Goal: Task Accomplishment & Management: Manage account settings

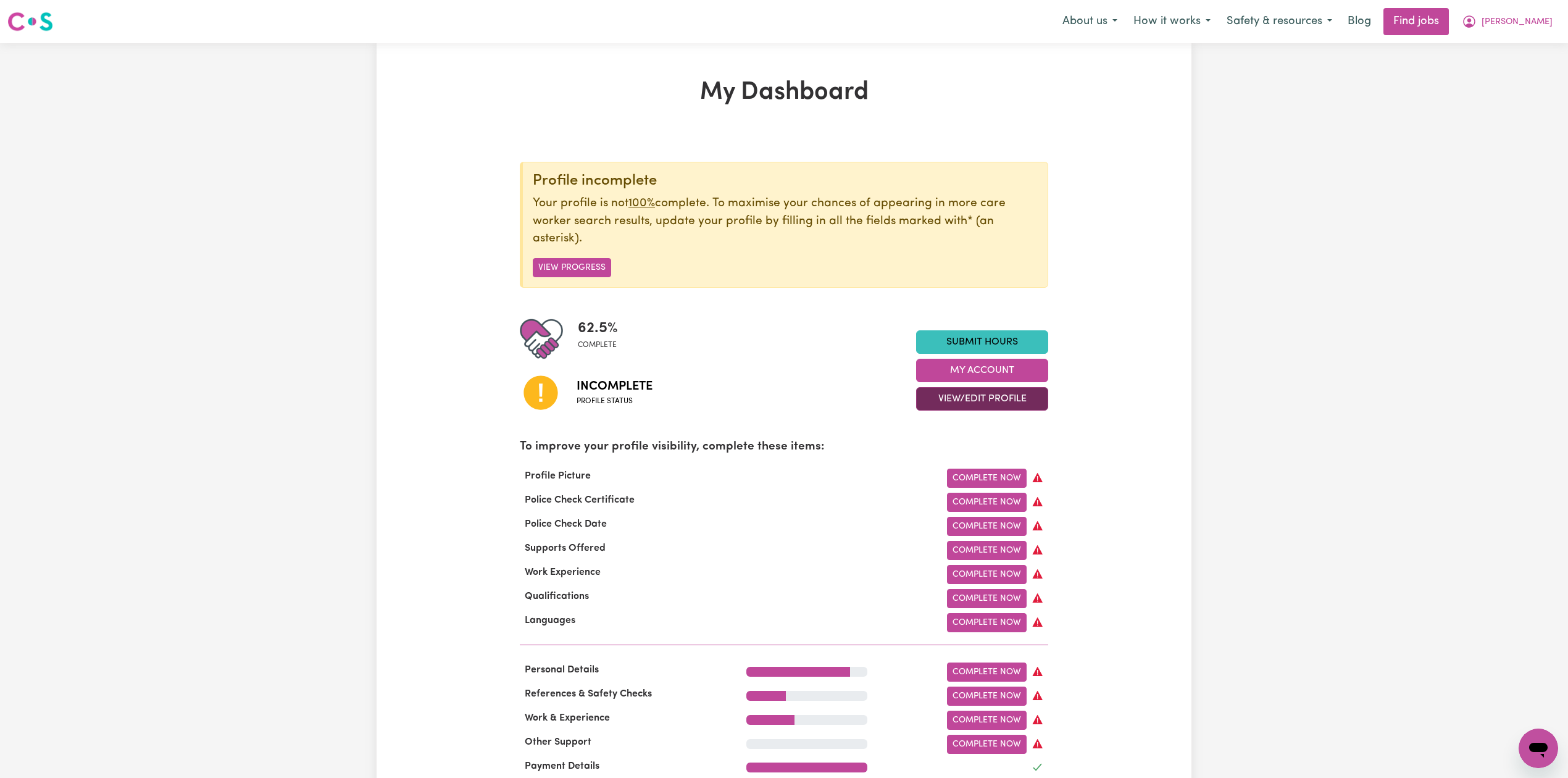
click at [979, 403] on button "View/Edit Profile" at bounding box center [982, 398] width 132 height 24
click at [923, 453] on link "Edit Profile" at bounding box center [974, 455] width 116 height 25
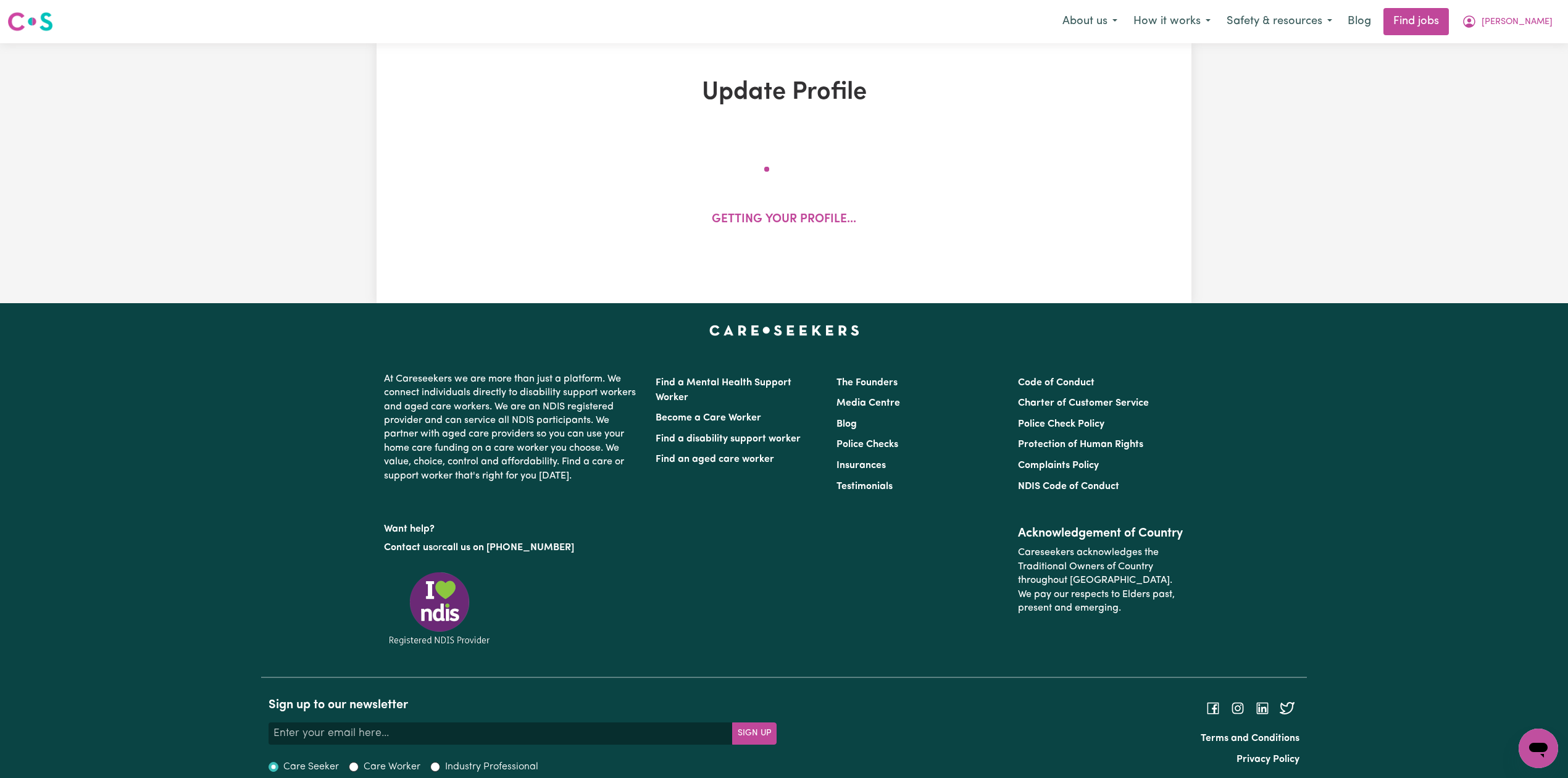
select select "[DEMOGRAPHIC_DATA]"
select select "[DEMOGRAPHIC_DATA] Work Visa"
select select "Studying a healthcare related degree or qualification"
select select "158"
select select "43"
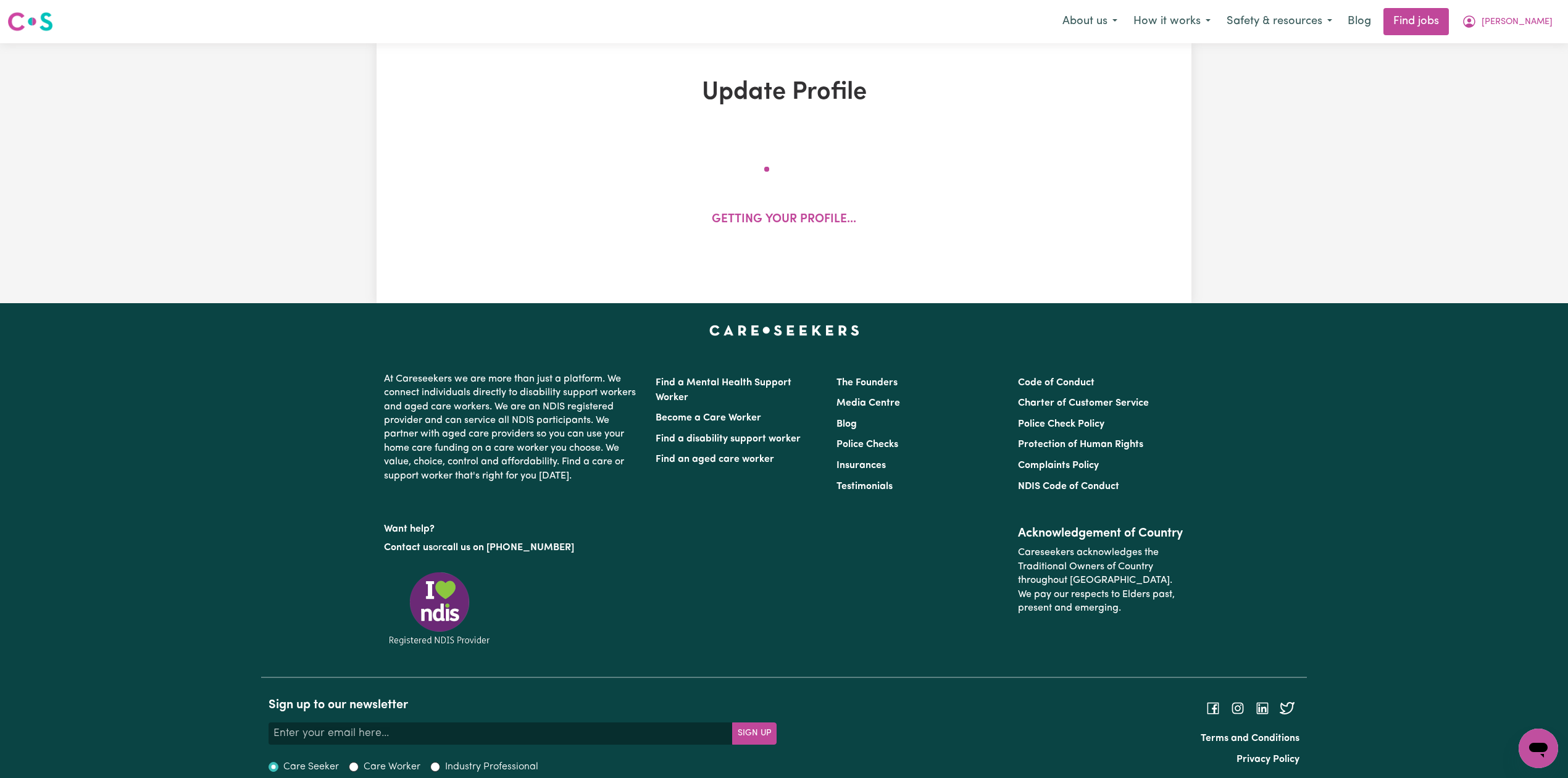
select select "159"
select select "127"
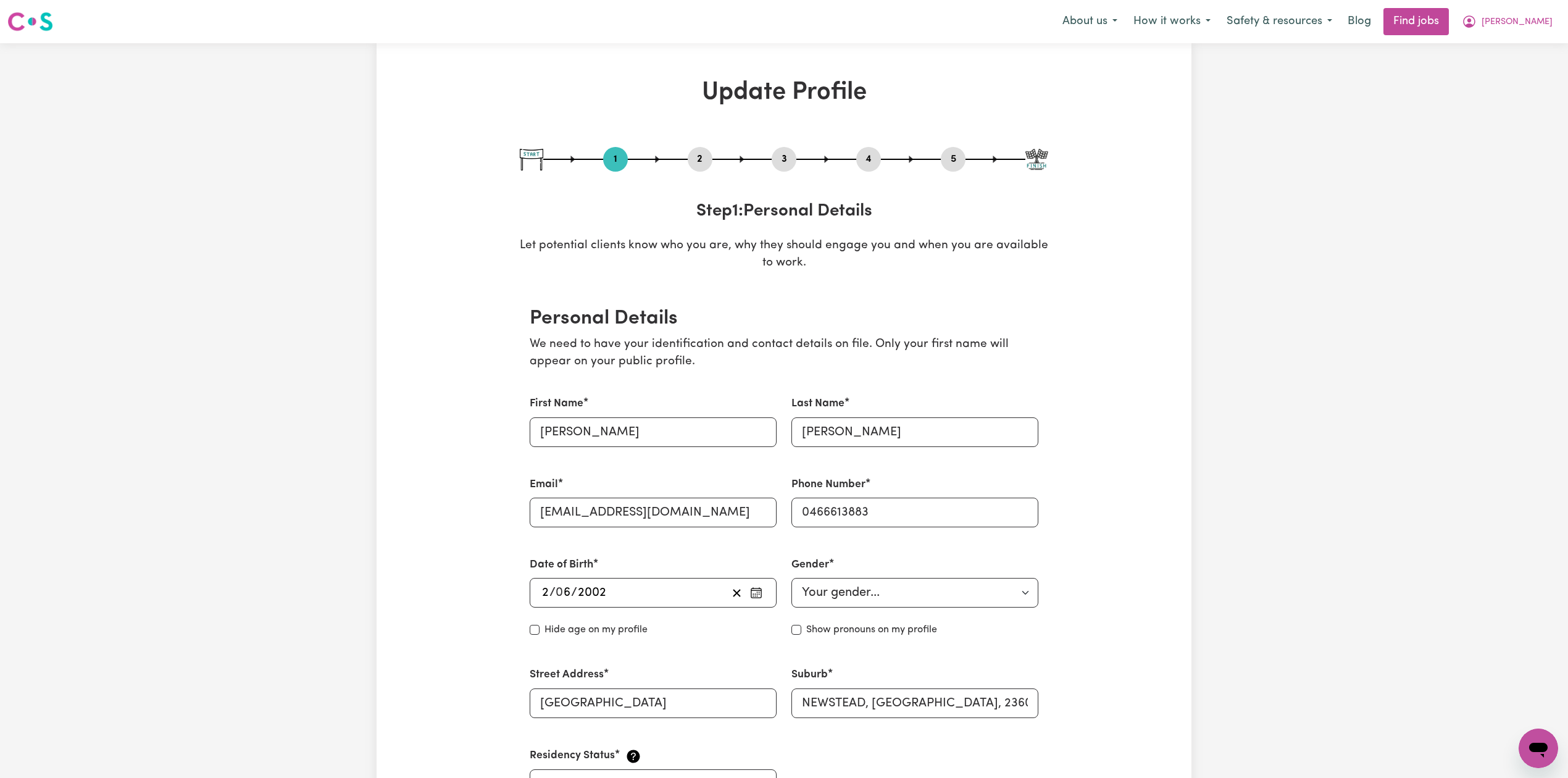
drag, startPoint x: 714, startPoint y: 152, endPoint x: 685, endPoint y: 181, distance: 41.0
click at [704, 166] on div "1 2 3 4 5" at bounding box center [783, 159] width 528 height 25
drag, startPoint x: 685, startPoint y: 181, endPoint x: 692, endPoint y: 159, distance: 23.1
click at [684, 181] on div "1 2 3 4 5 Step 1 : Personal Details Let potential clients know who you are, why…" at bounding box center [783, 209] width 528 height 125
click at [692, 159] on button "2" at bounding box center [700, 160] width 25 height 16
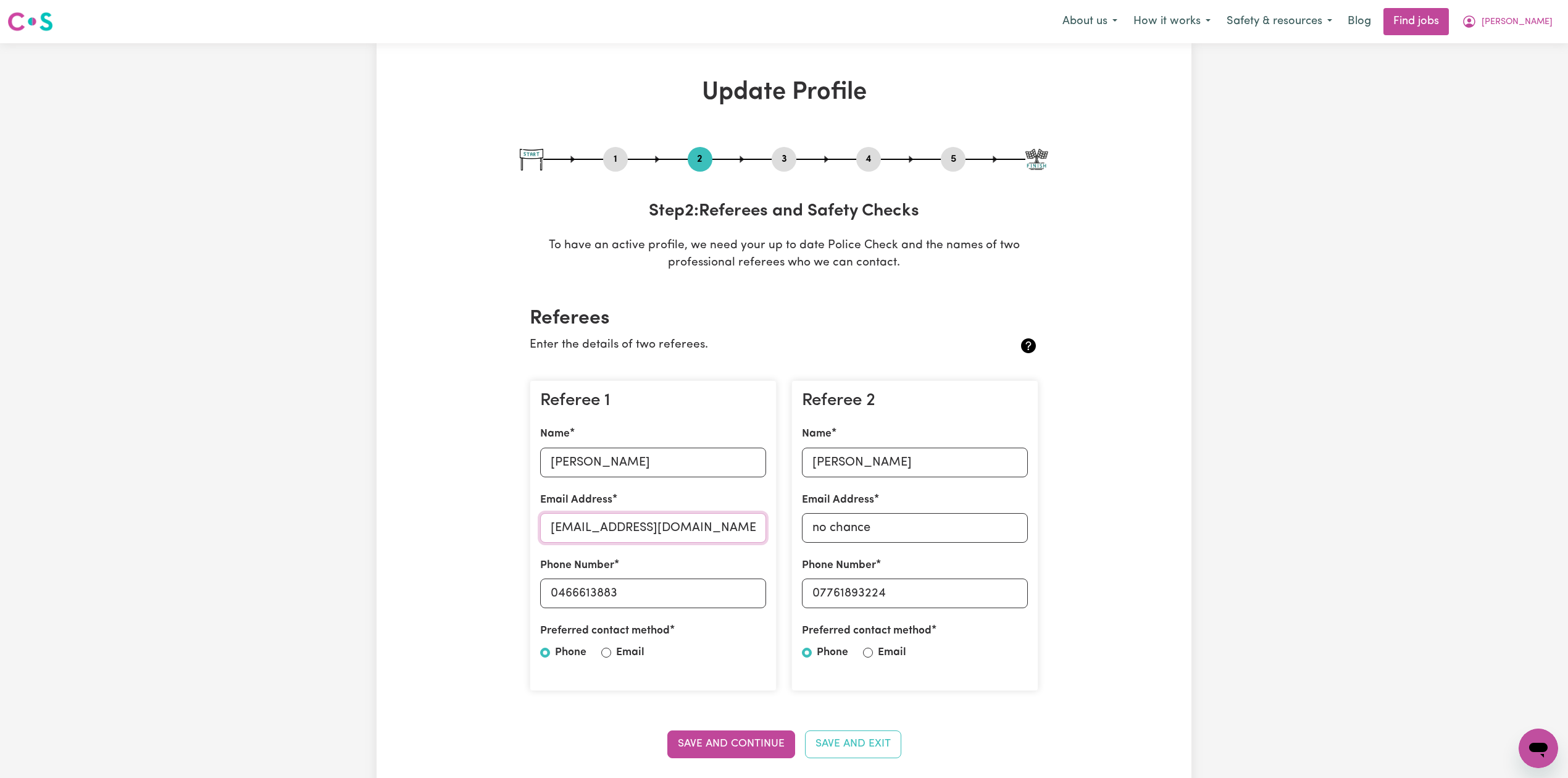
click at [595, 536] on input "[EMAIL_ADDRESS][DOMAIN_NAME]" at bounding box center [653, 528] width 226 height 30
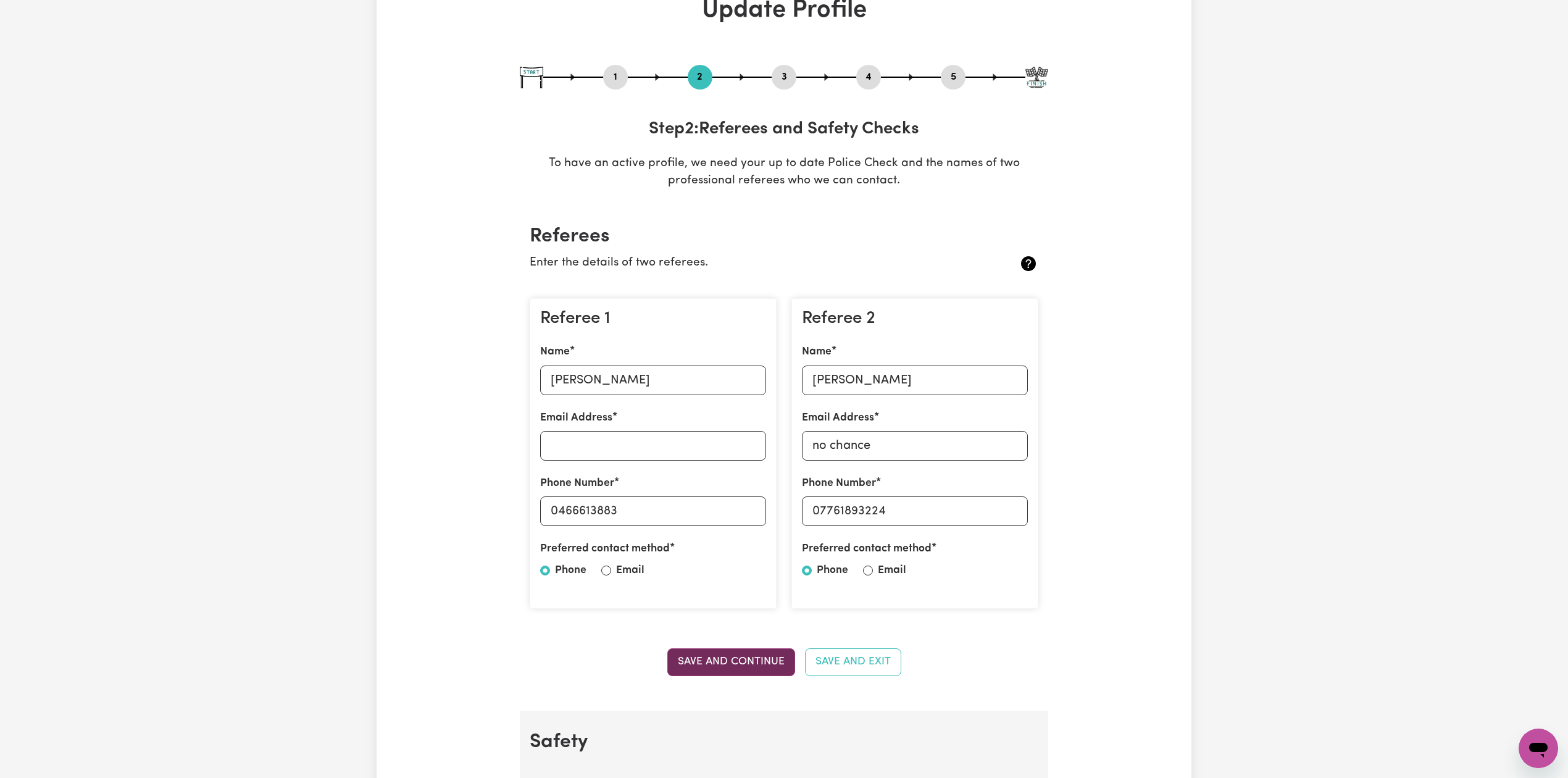
click at [720, 654] on button "Save and Continue" at bounding box center [731, 662] width 128 height 27
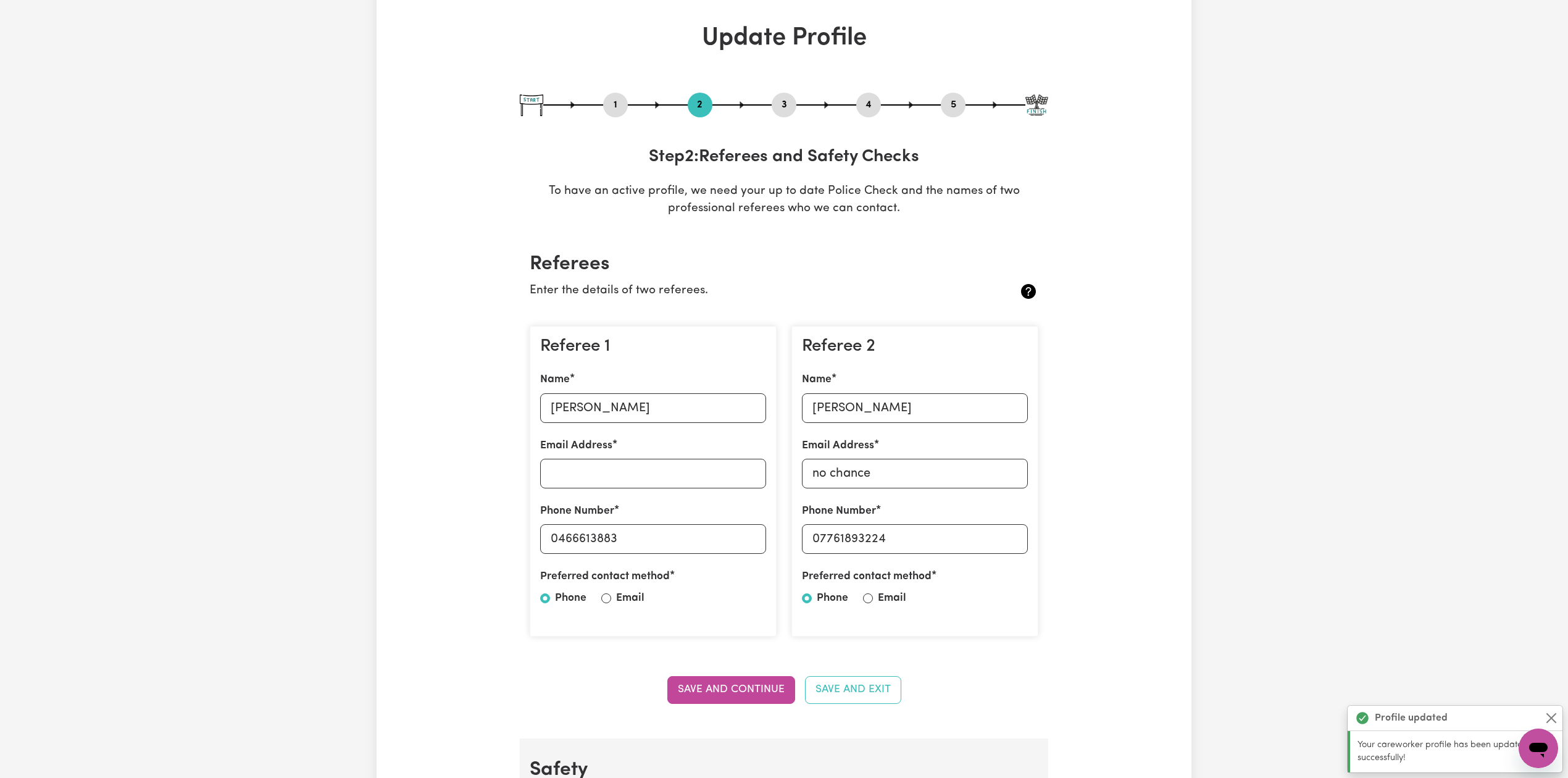
scroll to position [0, 0]
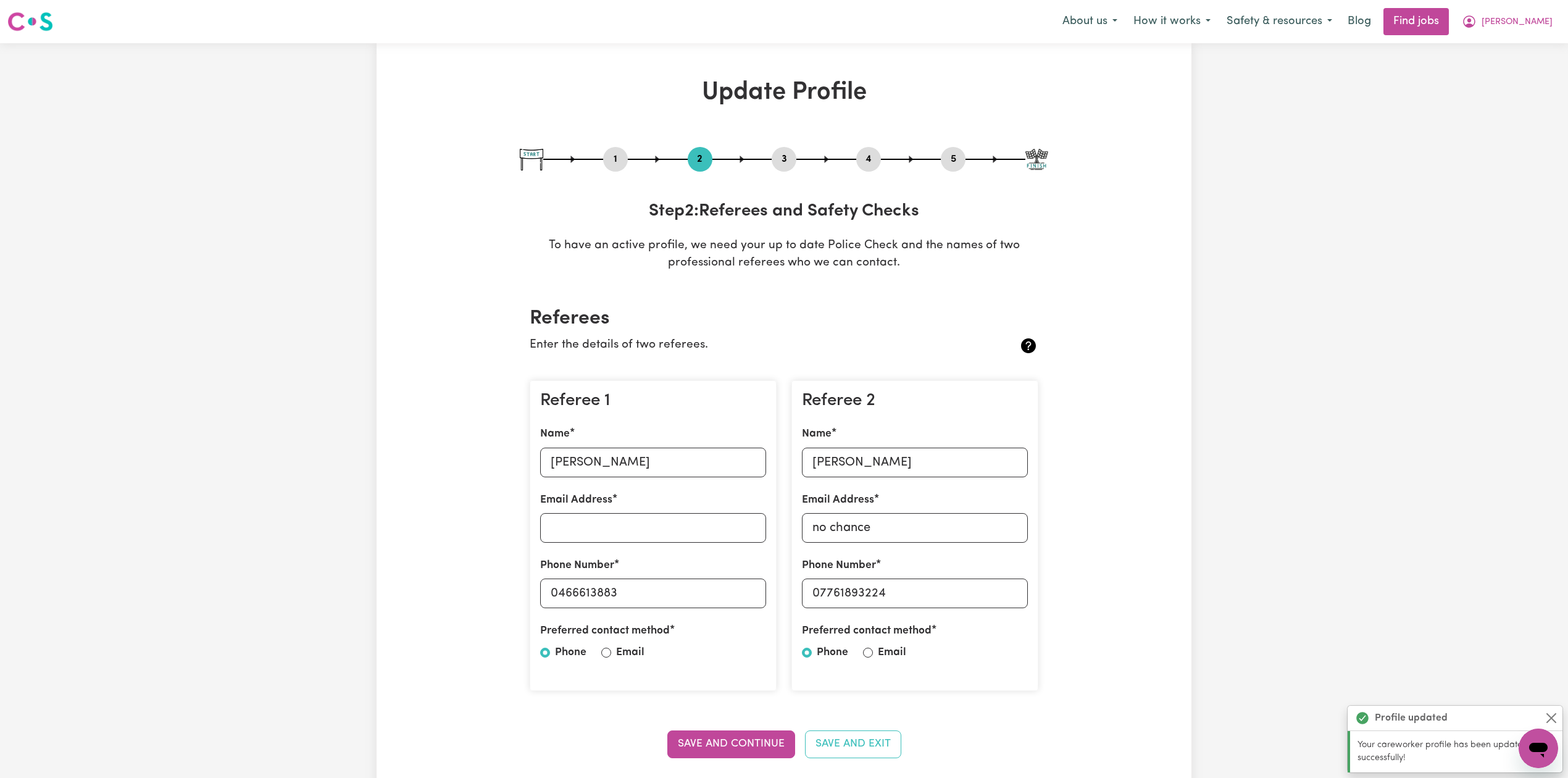
click at [959, 152] on button "5" at bounding box center [953, 160] width 25 height 16
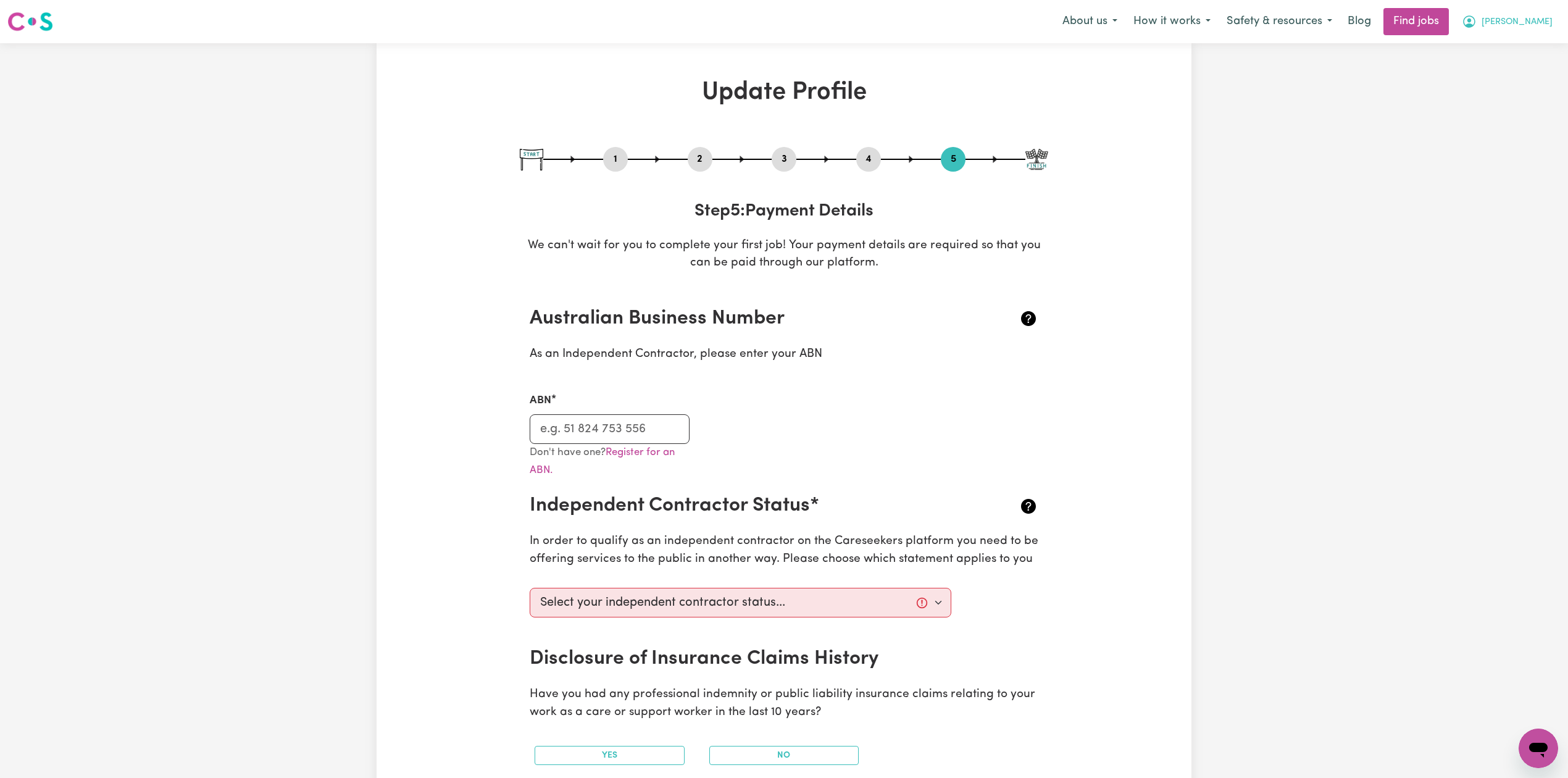
click at [1540, 18] on span "[PERSON_NAME]" at bounding box center [1517, 22] width 71 height 14
click at [1509, 91] on link "Logout" at bounding box center [1511, 94] width 97 height 24
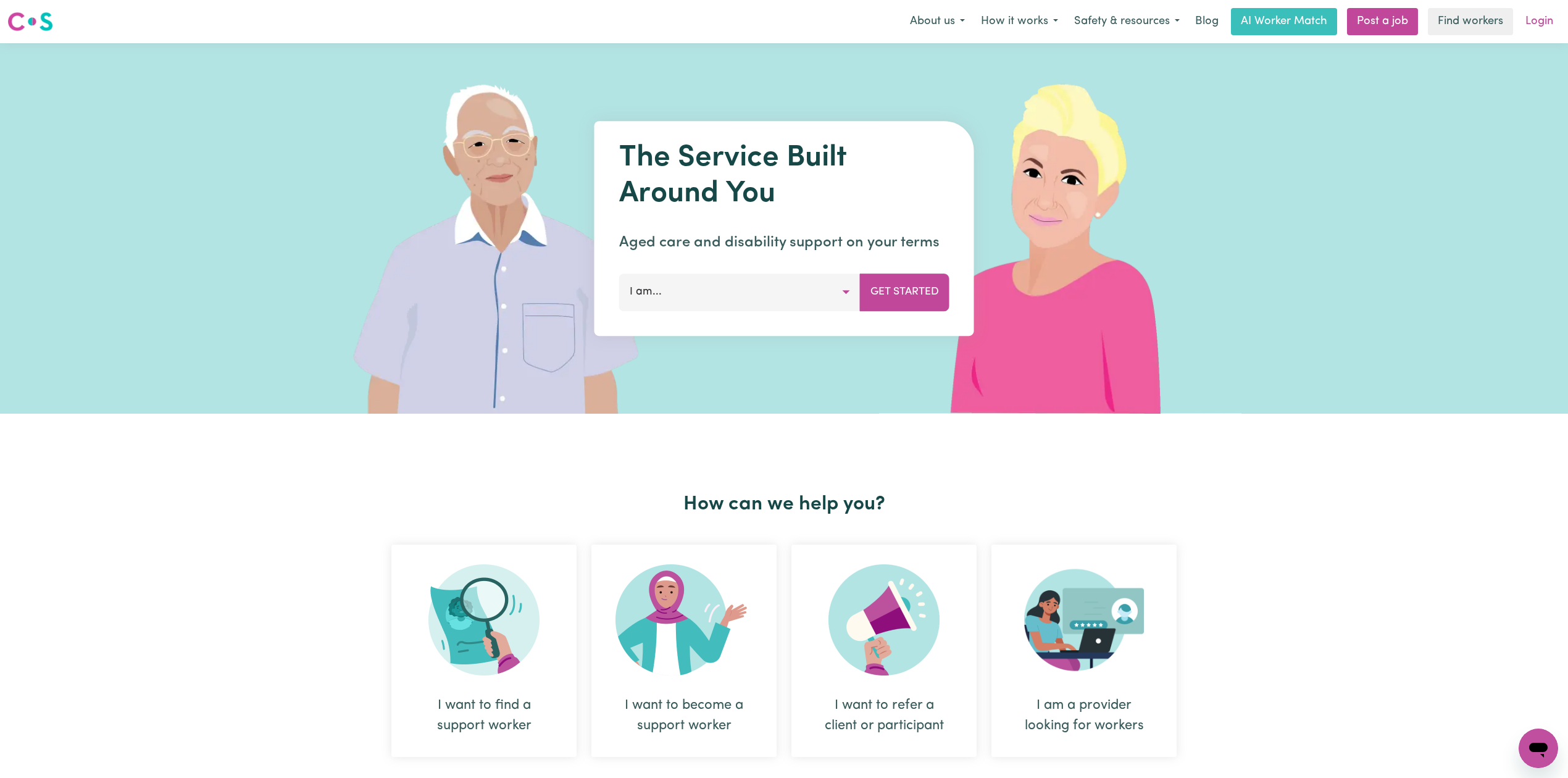
click at [1544, 25] on link "Login" at bounding box center [1539, 22] width 43 height 27
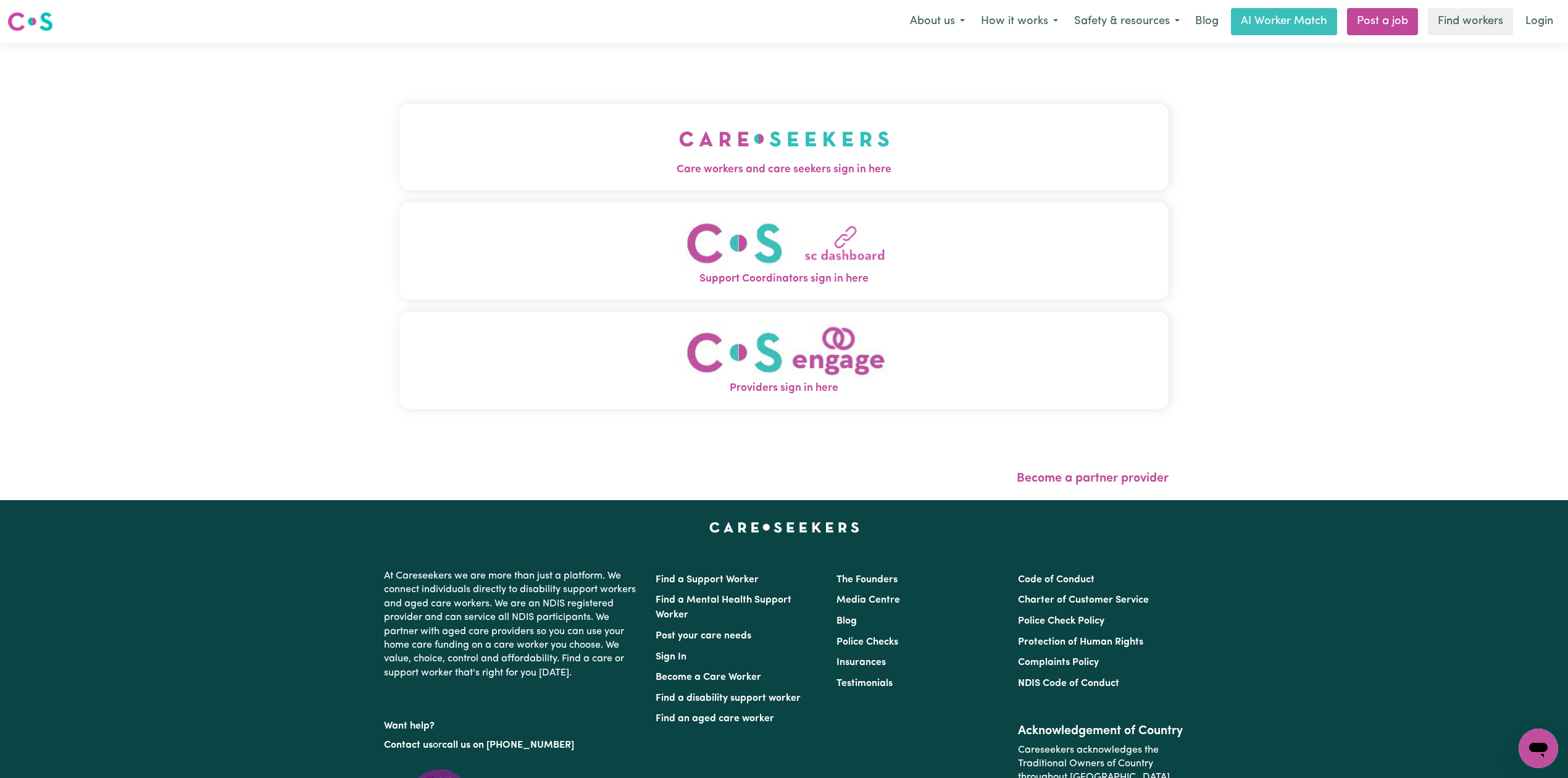
click at [862, 206] on button "Support Coordinators sign in here" at bounding box center [783, 250] width 769 height 97
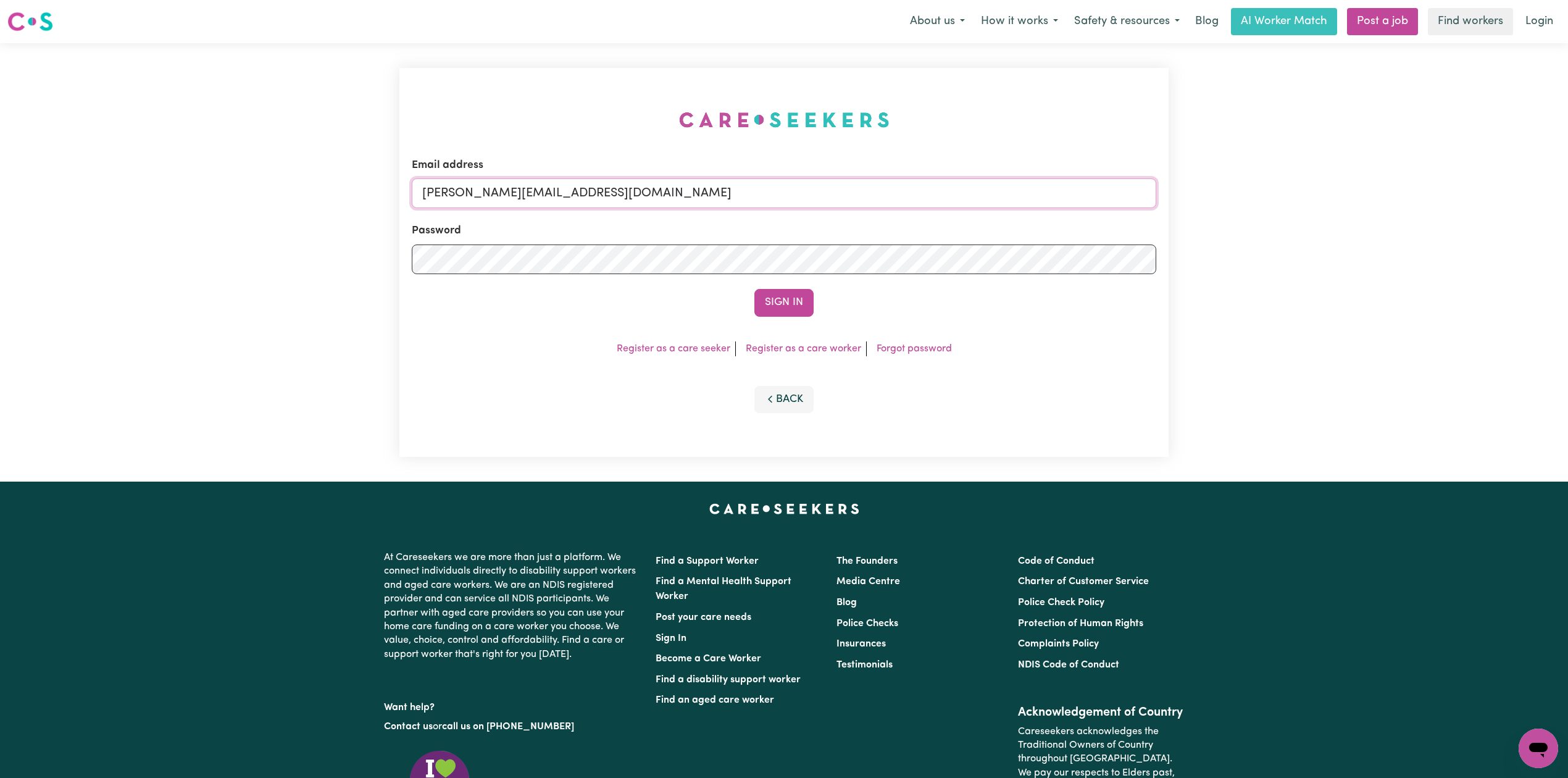
click at [531, 188] on input "[PERSON_NAME][EMAIL_ADDRESS][DOMAIN_NAME]" at bounding box center [784, 193] width 744 height 30
drag, startPoint x: 485, startPoint y: 189, endPoint x: 875, endPoint y: 237, distance: 392.9
click at [875, 237] on form "Email address Superuser~[EMAIL_ADDRESS][DOMAIN_NAME] Password Sign In" at bounding box center [784, 237] width 744 height 159
type input "Superuser~[EMAIL_ADDRESS][DOMAIN_NAME]"
click at [779, 307] on button "Sign In" at bounding box center [784, 302] width 60 height 27
